Goal: Transaction & Acquisition: Purchase product/service

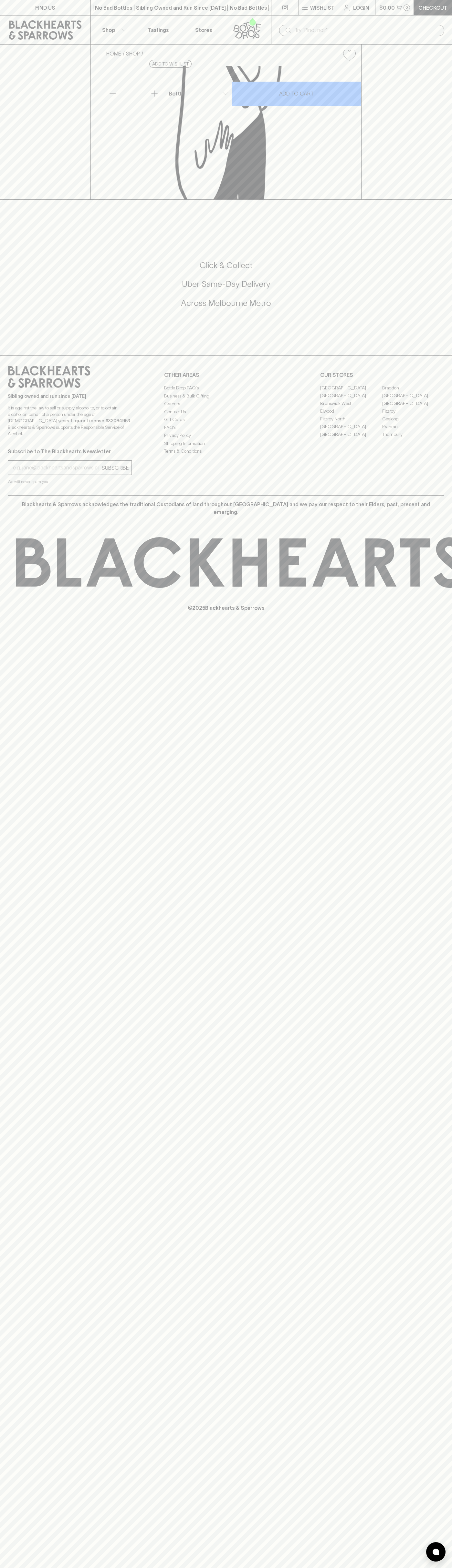
click at [54, 19] on link at bounding box center [45, 30] width 90 height 29
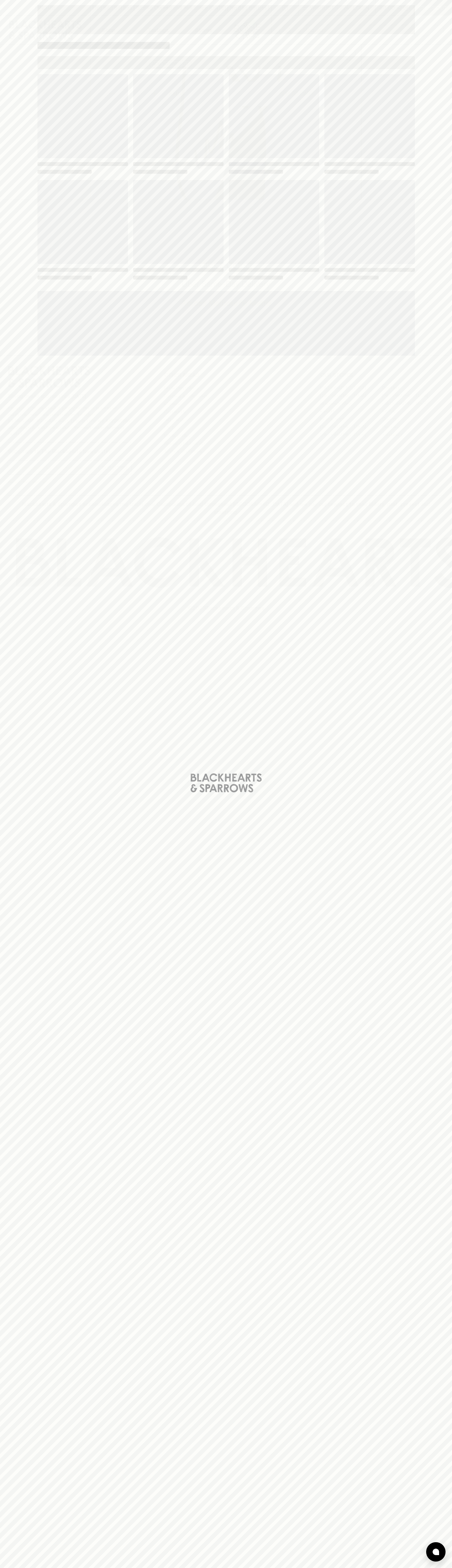
click at [424, 357] on div "Loading" at bounding box center [226, 784] width 452 height 1568
click at [438, 1567] on html "FIND US | No Bad Bottles | Sibling Owned and Run Since 2006 | No Bad Bottles | …" at bounding box center [226, 784] width 452 height 1568
click at [1, 1375] on div "Loading" at bounding box center [226, 784] width 452 height 1568
